Goal: Transaction & Acquisition: Purchase product/service

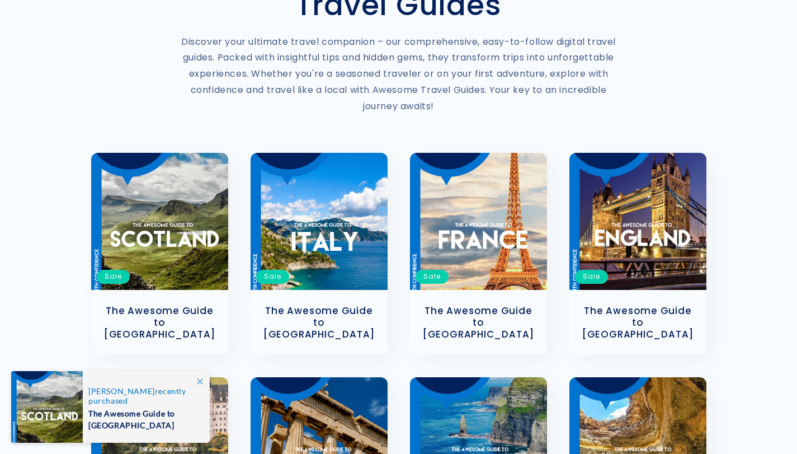
scroll to position [150, 0]
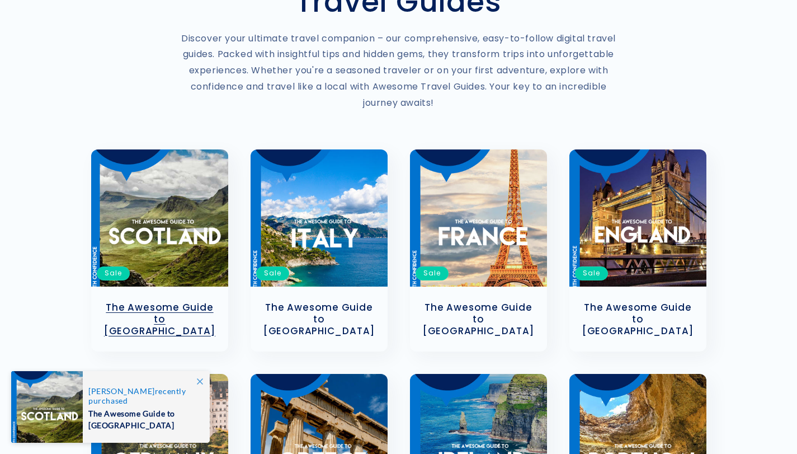
click at [152, 302] on link "The Awesome Guide to [GEOGRAPHIC_DATA]" at bounding box center [159, 319] width 115 height 35
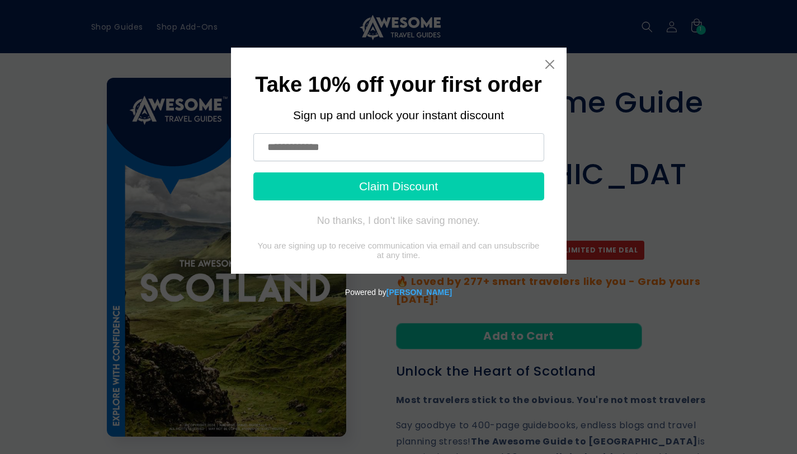
click at [546, 70] on div "Take 10% off your first order Sign up and unlock your instant discount Claim Di…" at bounding box center [399, 161] width 336 height 226
click at [561, 58] on div "Take 10% off your first order Sign up and unlock your instant discount Claim Di…" at bounding box center [399, 161] width 336 height 226
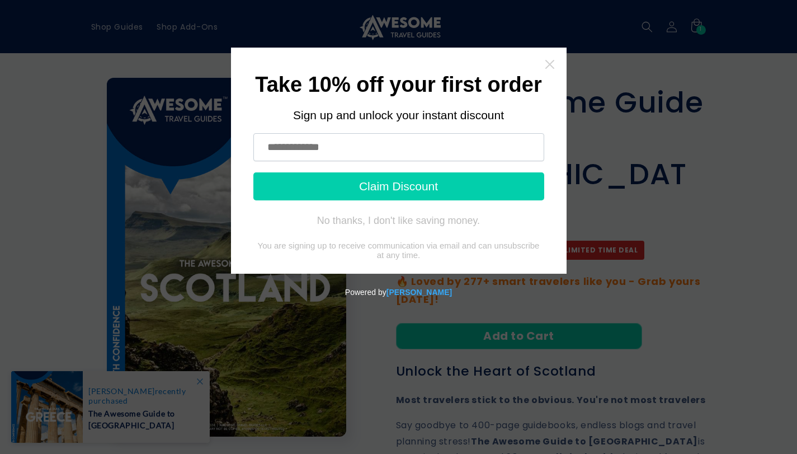
click at [550, 63] on icon "Close widget" at bounding box center [549, 64] width 9 height 9
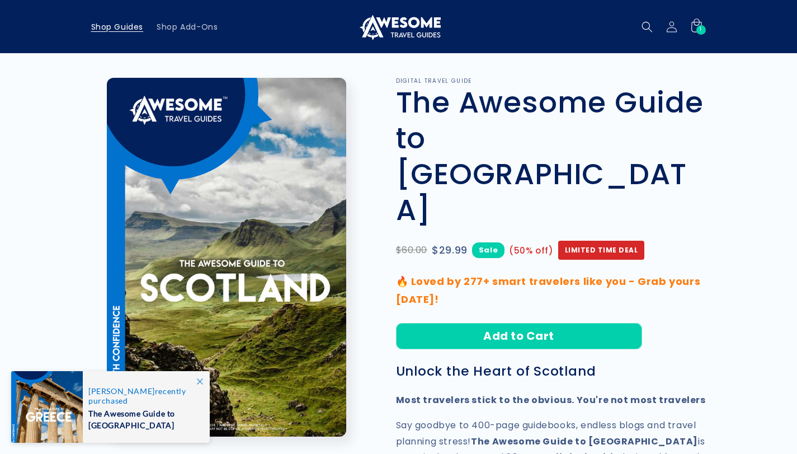
click at [109, 27] on span "Shop Guides" at bounding box center [117, 27] width 53 height 10
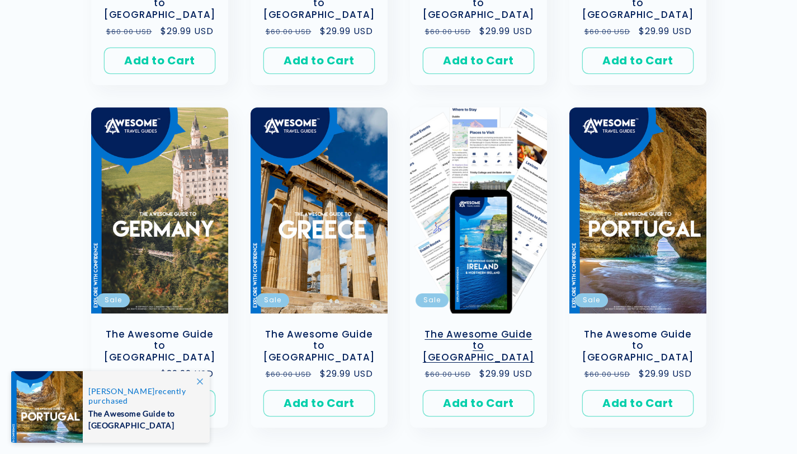
scroll to position [488, 0]
click at [464, 328] on link "The Awesome Guide to [GEOGRAPHIC_DATA]" at bounding box center [478, 345] width 115 height 35
